Goal: Book appointment/travel/reservation

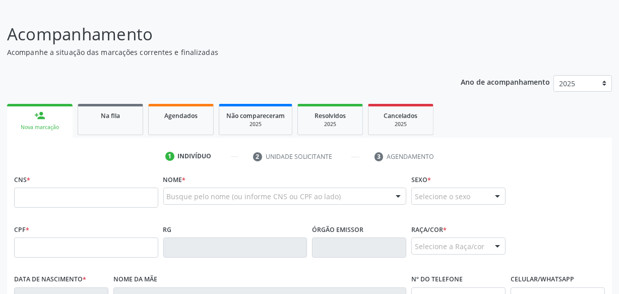
scroll to position [137, 0]
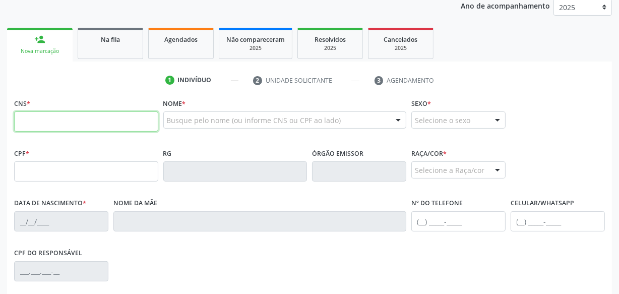
paste input "705 0034 9212 3851"
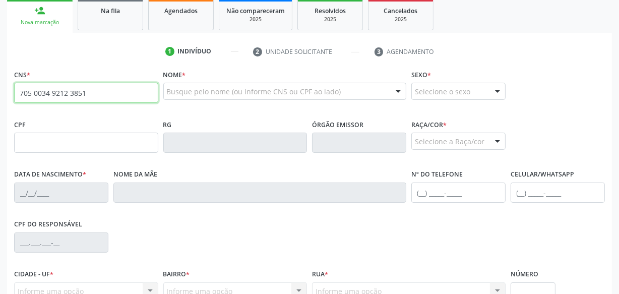
type input "705 0034 9212 3851"
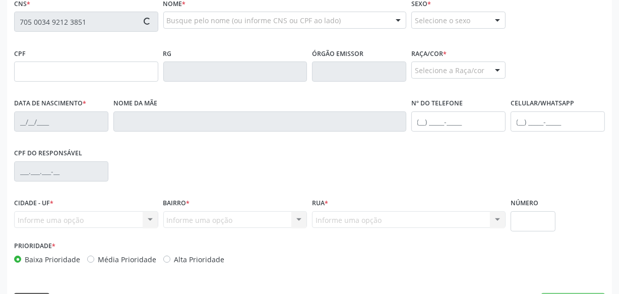
scroll to position [220, 0]
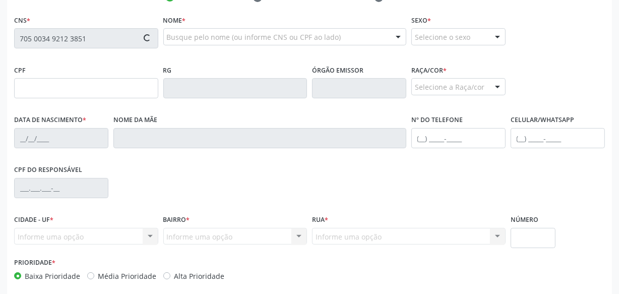
type input "068.072.254-82"
type input "[DATE]"
type input "[PERSON_NAME]"
type input "[PHONE_NUMBER]"
type input "S/N"
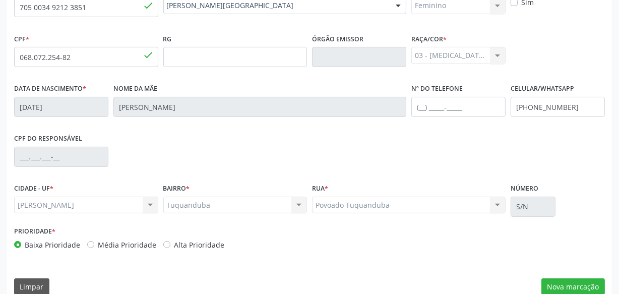
scroll to position [266, 0]
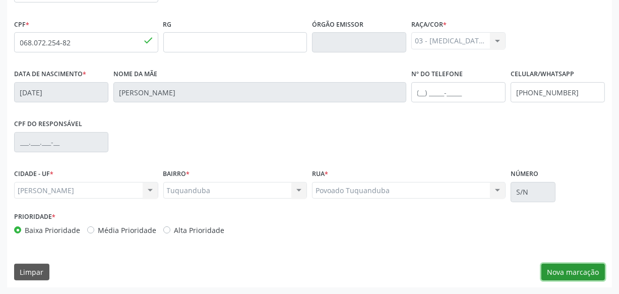
click at [550, 267] on button "Nova marcação" at bounding box center [572, 271] width 63 height 17
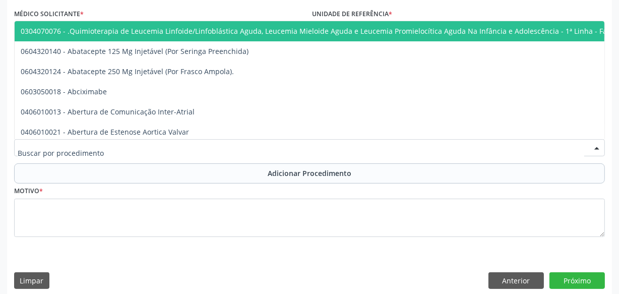
click at [165, 151] on div at bounding box center [309, 147] width 590 height 17
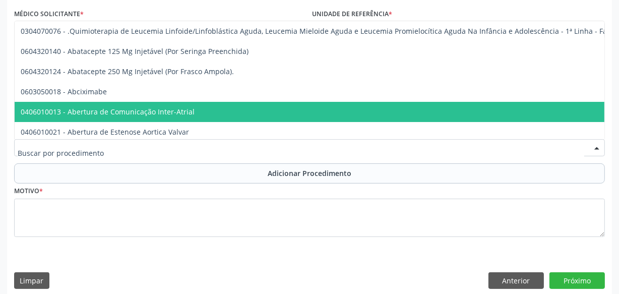
scroll to position [220, 0]
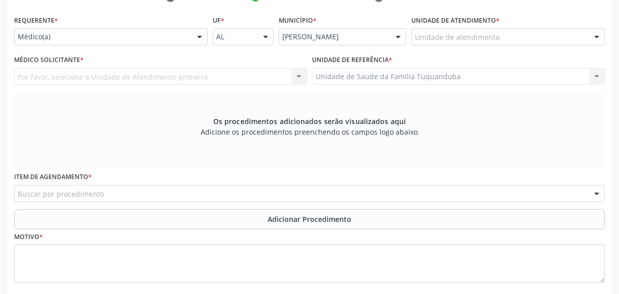
click at [282, 53] on div "Médico Solicitante * Por favor, selecione a Unidade de Atendimento primeiro Nen…" at bounding box center [160, 68] width 293 height 32
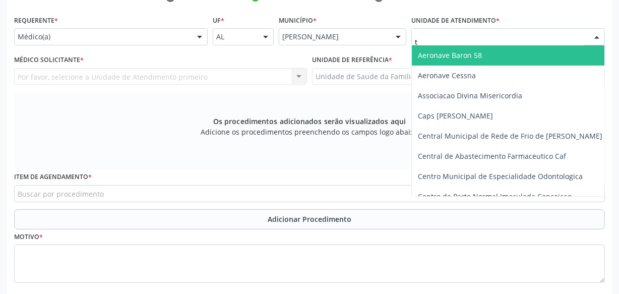
type input "tu"
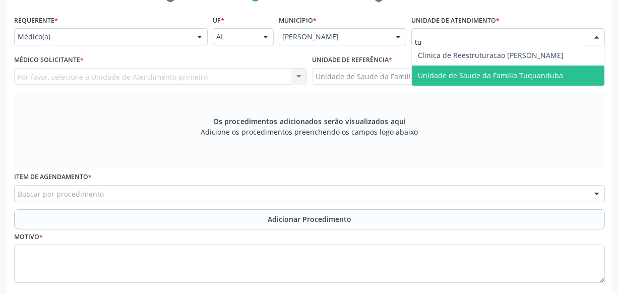
click at [437, 82] on span "Unidade de Saude da Familia Tuquanduba" at bounding box center [508, 75] width 192 height 20
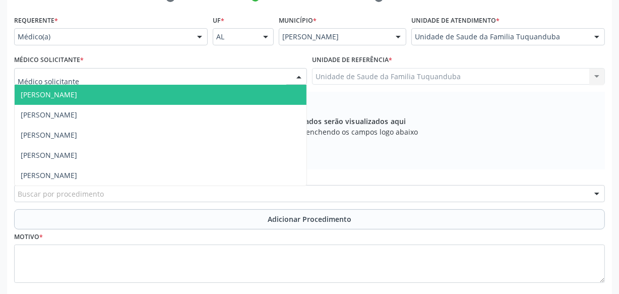
click at [158, 76] on div at bounding box center [160, 76] width 293 height 17
click at [148, 91] on span "[PERSON_NAME]" at bounding box center [161, 95] width 292 height 20
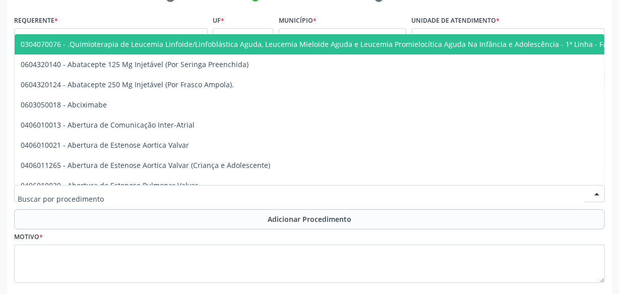
click at [184, 192] on div at bounding box center [309, 193] width 590 height 17
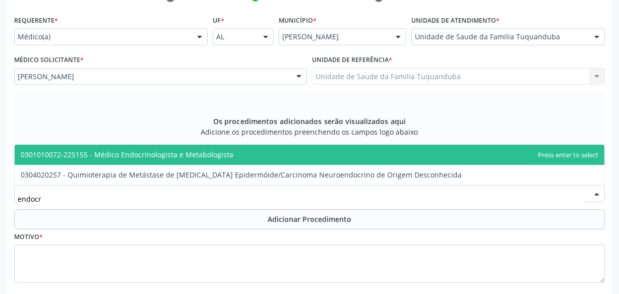
type input "endocri"
click at [180, 151] on span "0301010072-225155 - Médico Endocrinologista e Metabologista" at bounding box center [127, 155] width 213 height 10
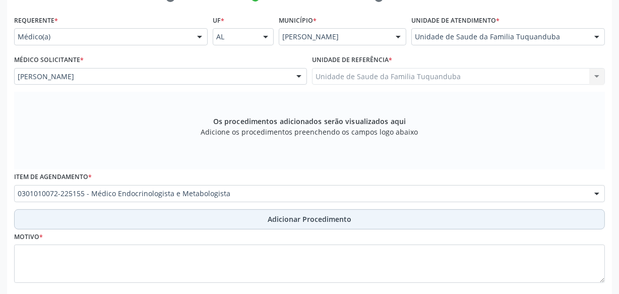
click at [198, 212] on button "Adicionar Procedimento" at bounding box center [309, 219] width 590 height 20
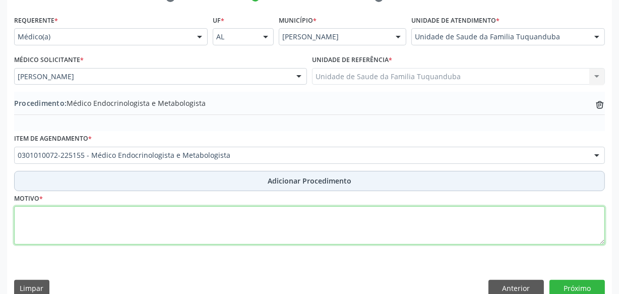
click at [198, 212] on textarea at bounding box center [309, 225] width 590 height 38
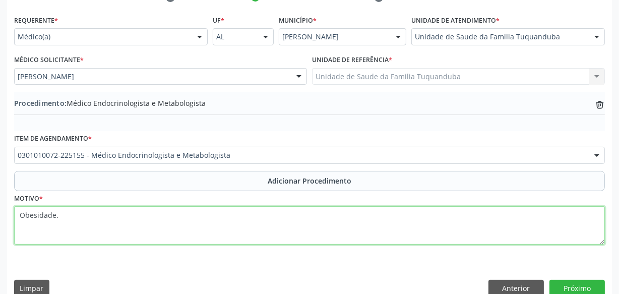
type textarea "Obesidade."
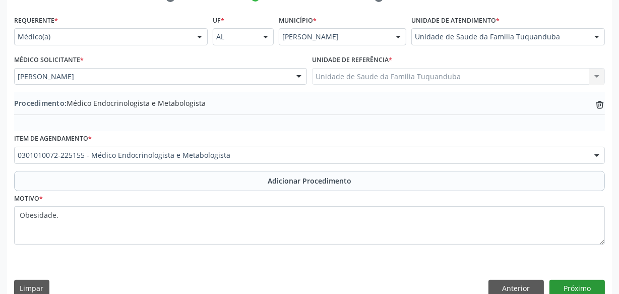
drag, startPoint x: 565, startPoint y: 277, endPoint x: 564, endPoint y: 286, distance: 8.6
click at [565, 281] on div "Requerente * Médico(a) Médico(a) Enfermeiro(a) Paciente Nenhum resultado encont…" at bounding box center [309, 158] width 605 height 291
click at [564, 286] on button "Próximo" at bounding box center [576, 288] width 55 height 17
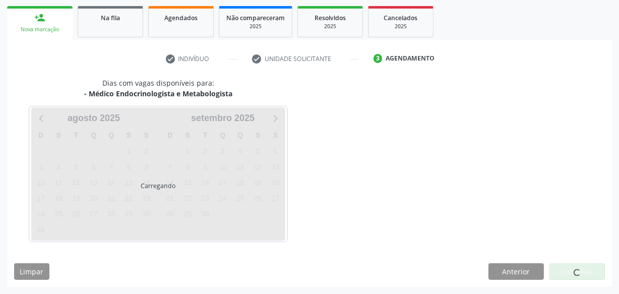
scroll to position [158, 0]
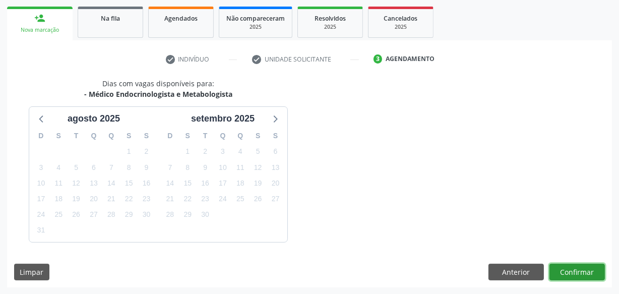
click at [579, 271] on button "Confirmar" at bounding box center [576, 271] width 55 height 17
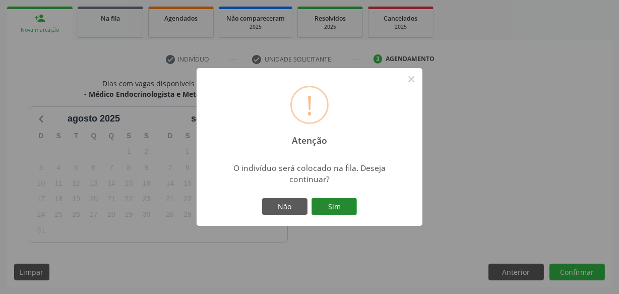
click at [337, 207] on button "Sim" at bounding box center [333, 206] width 45 height 17
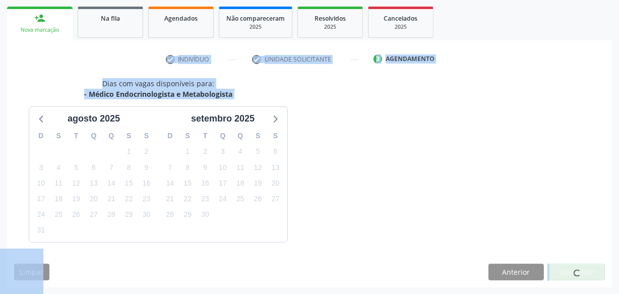
scroll to position [55, 0]
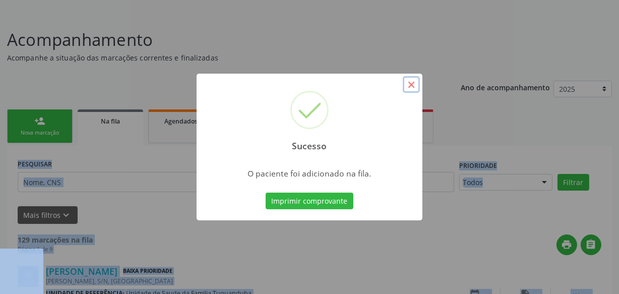
click at [413, 88] on button "×" at bounding box center [411, 84] width 17 height 17
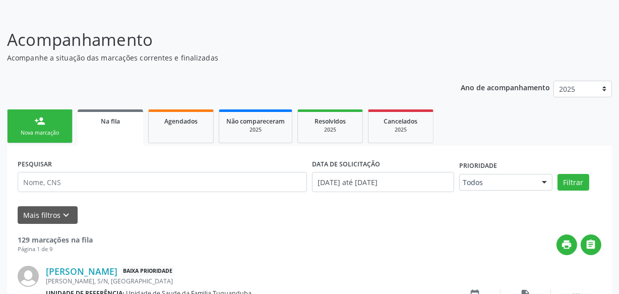
click at [33, 131] on div "Nova marcação" at bounding box center [40, 133] width 50 height 8
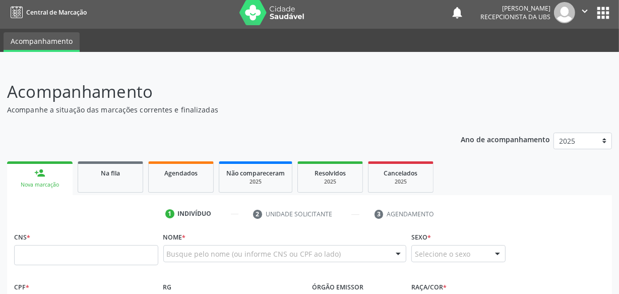
scroll to position [0, 0]
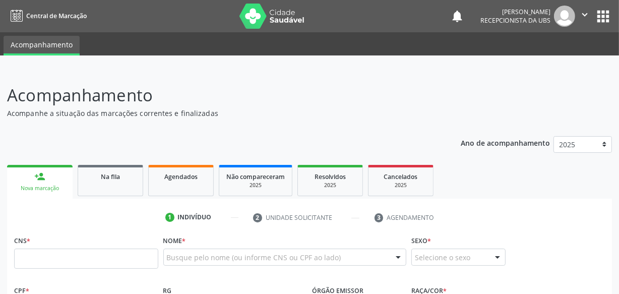
click at [585, 14] on icon "" at bounding box center [584, 14] width 11 height 11
click at [553, 61] on link "Sair" at bounding box center [559, 61] width 70 height 14
